Goal: Transaction & Acquisition: Purchase product/service

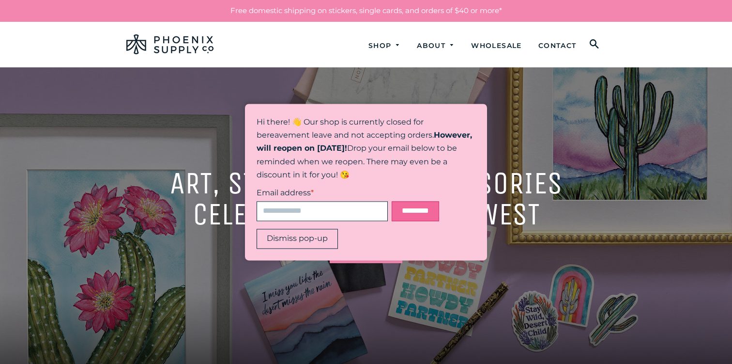
drag, startPoint x: 322, startPoint y: 234, endPoint x: 344, endPoint y: 225, distance: 23.8
click at [322, 234] on button "Dismiss pop-up" at bounding box center [297, 239] width 81 height 20
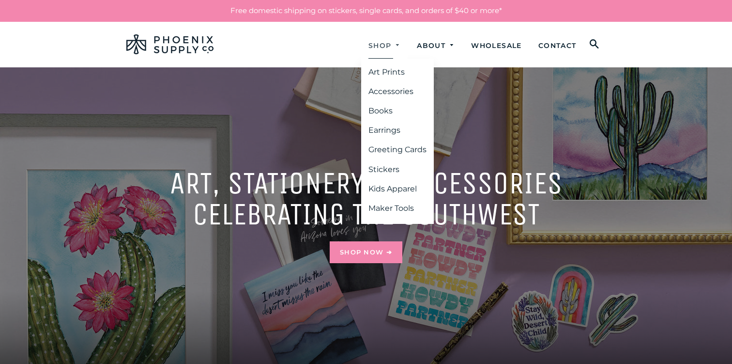
click at [385, 48] on link "Shop" at bounding box center [384, 46] width 47 height 26
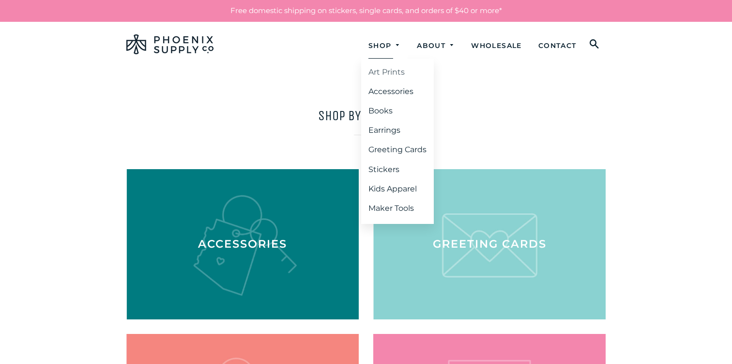
click at [384, 72] on link "Art Prints" at bounding box center [397, 71] width 73 height 17
